Goal: Transaction & Acquisition: Obtain resource

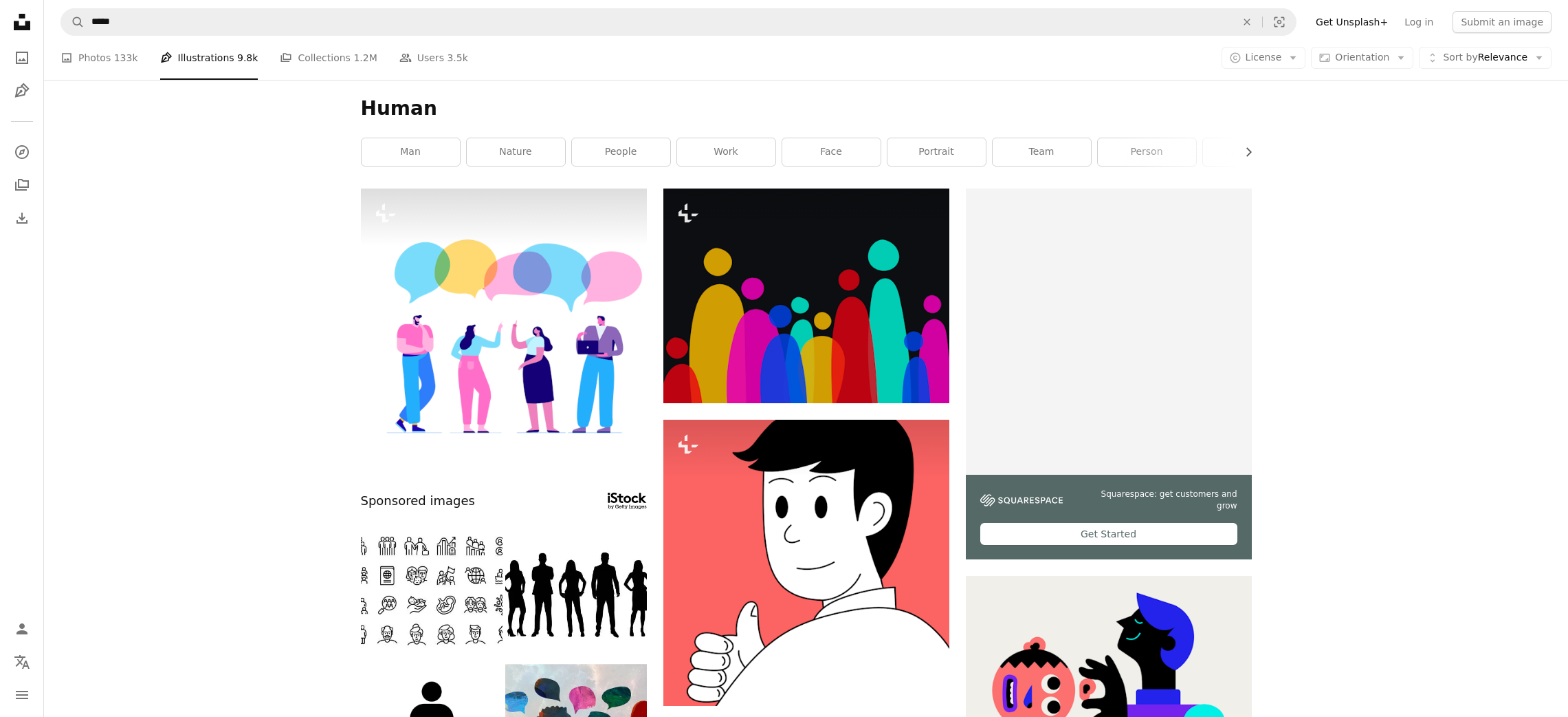
scroll to position [5545, 0]
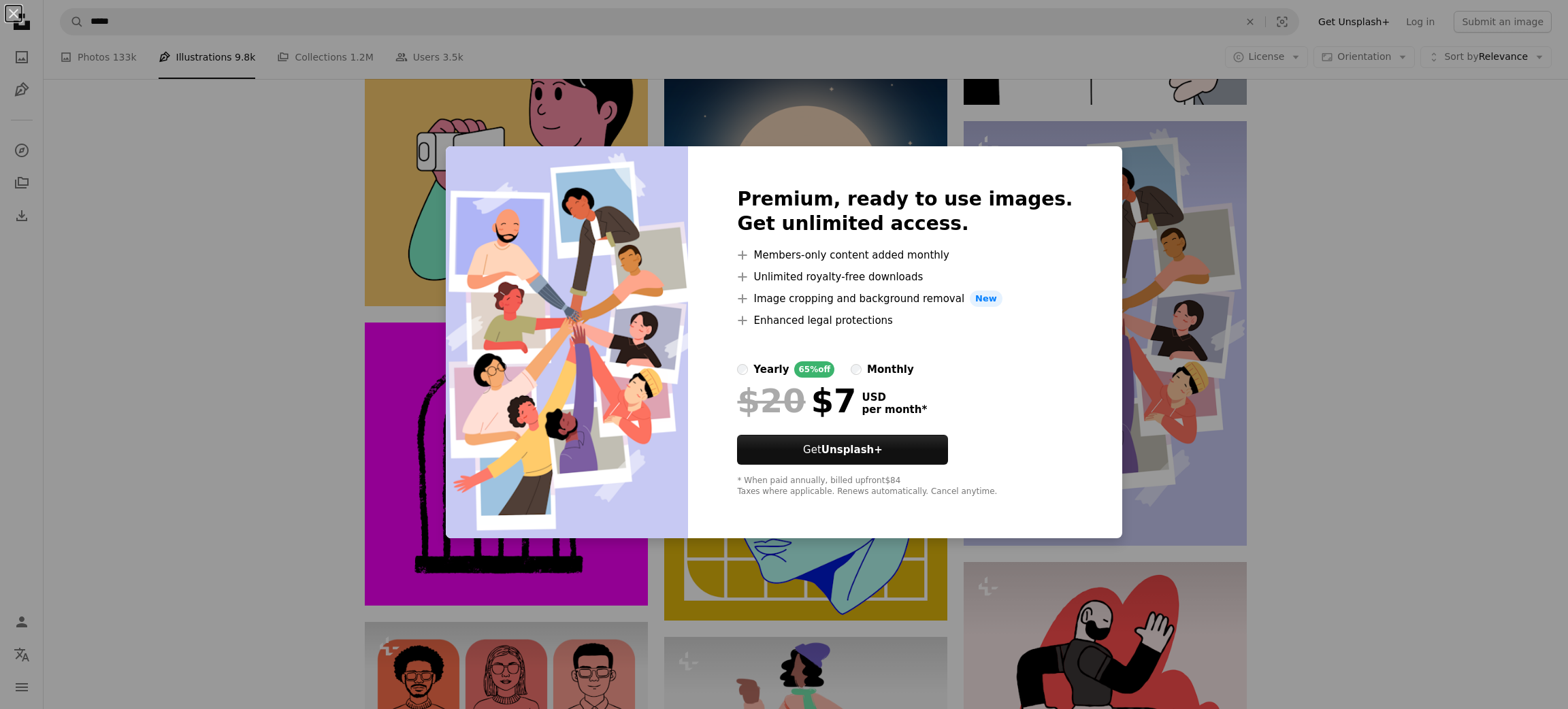
click at [260, 329] on div "An X shape Premium, ready to use images. Get unlimited access. A plus sign Memb…" at bounding box center [784, 354] width 1568 height 709
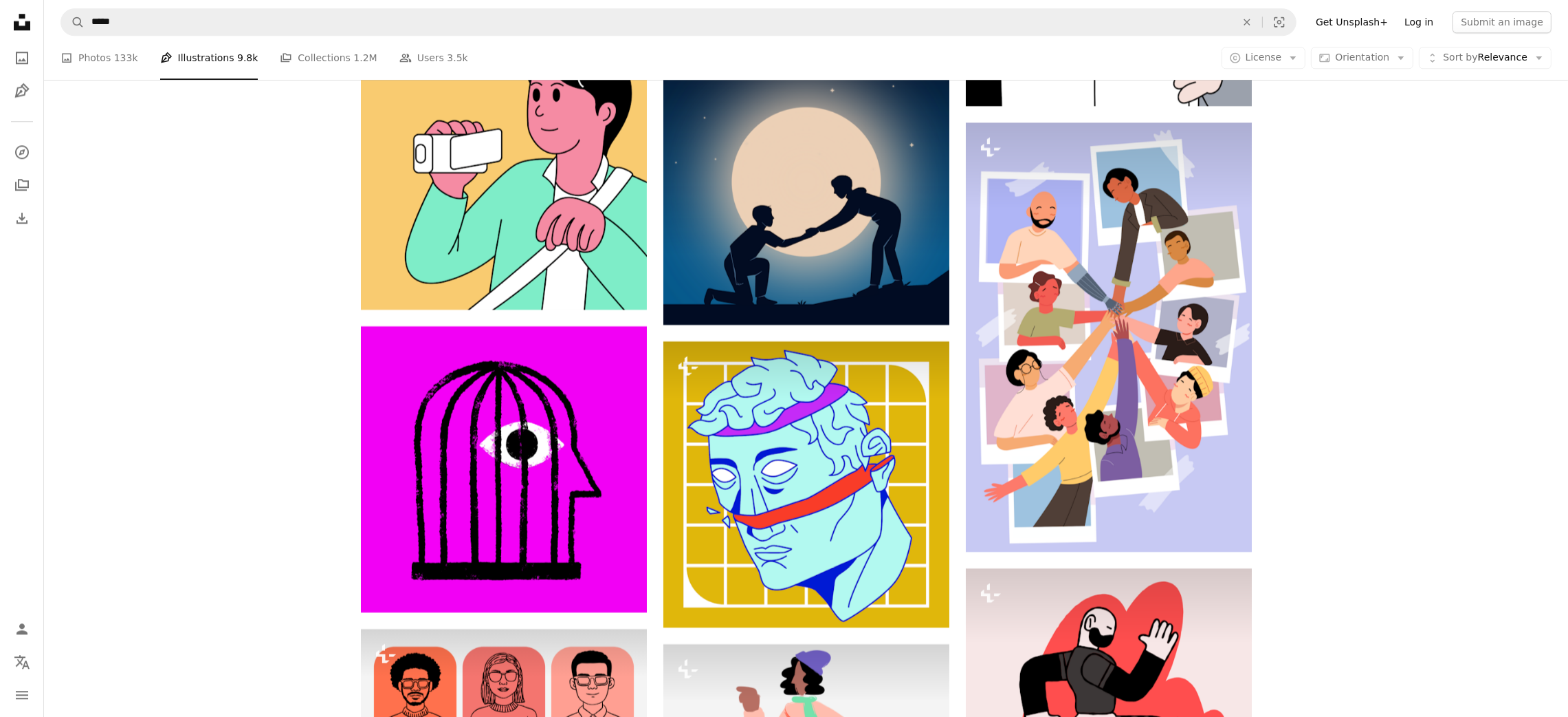
click at [1424, 20] on link "Log in" at bounding box center [1419, 22] width 46 height 22
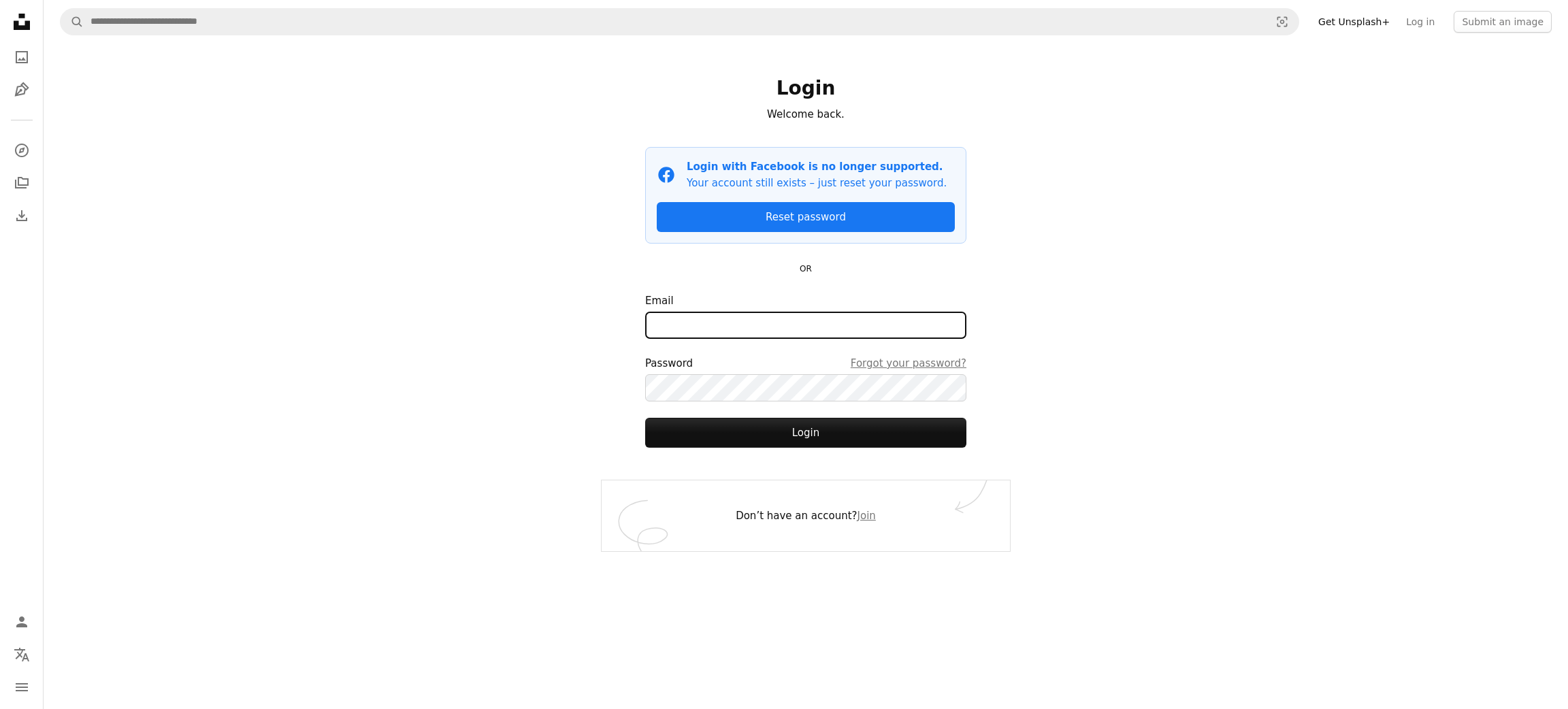
click at [740, 328] on input "Email" at bounding box center [806, 325] width 321 height 27
type input "**********"
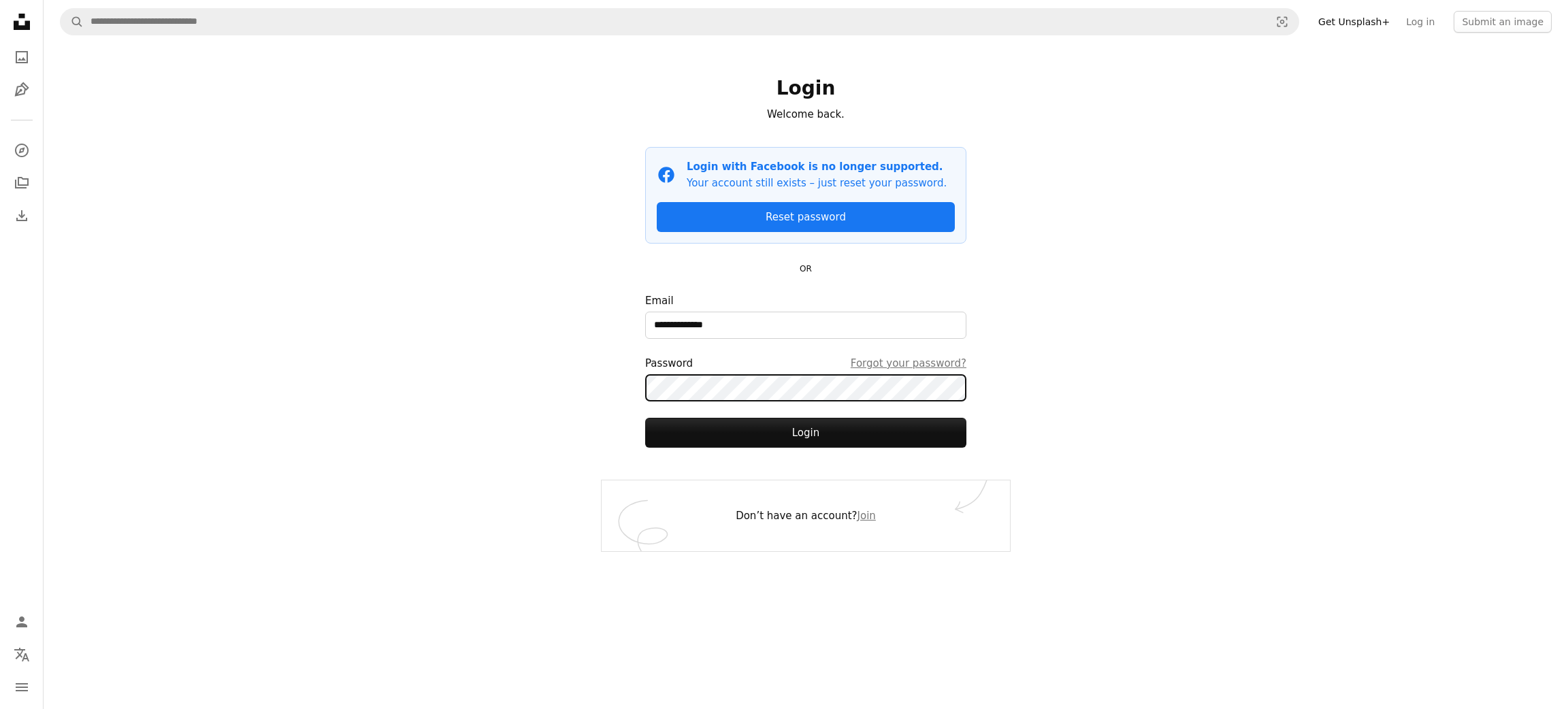
click at [646, 418] on button "Login" at bounding box center [806, 433] width 321 height 30
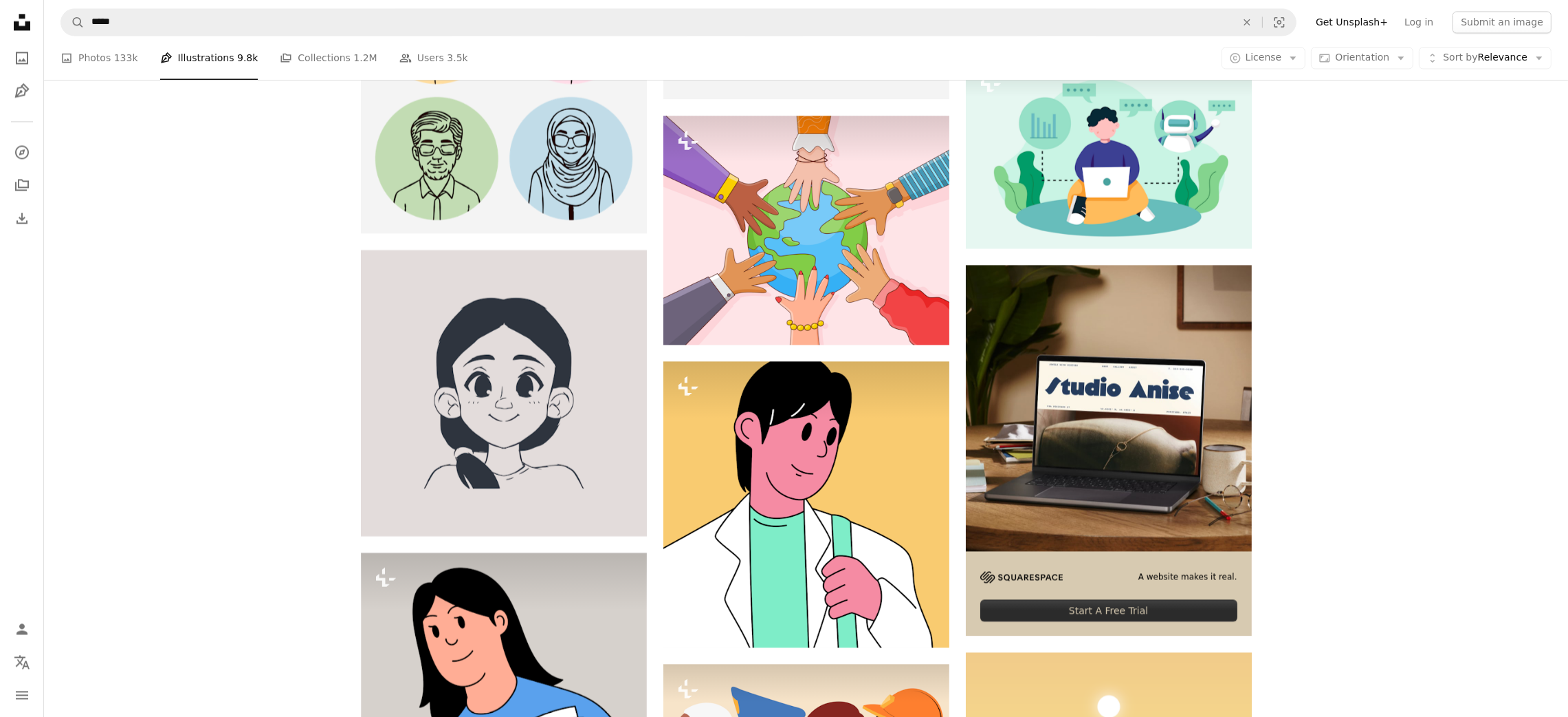
scroll to position [4394, 0]
